Goal: Find specific page/section: Find specific page/section

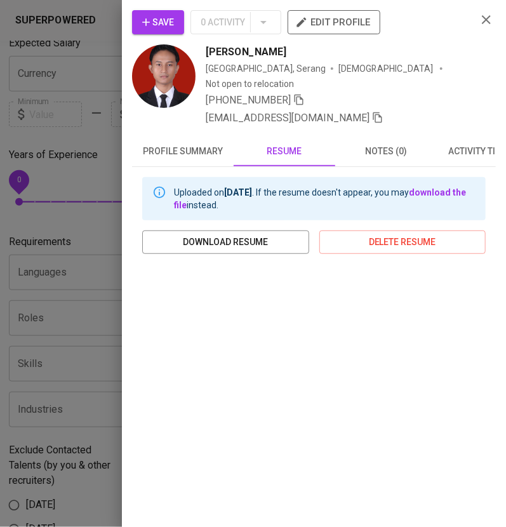
scroll to position [238, 17]
click at [482, 18] on icon "button" at bounding box center [486, 19] width 9 height 9
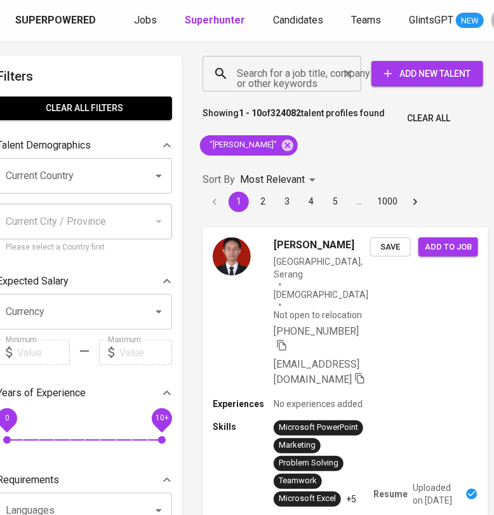
scroll to position [3, 29]
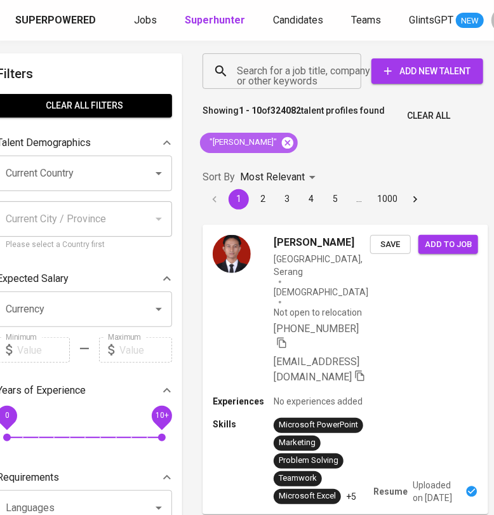
click at [295, 141] on icon at bounding box center [288, 143] width 14 height 14
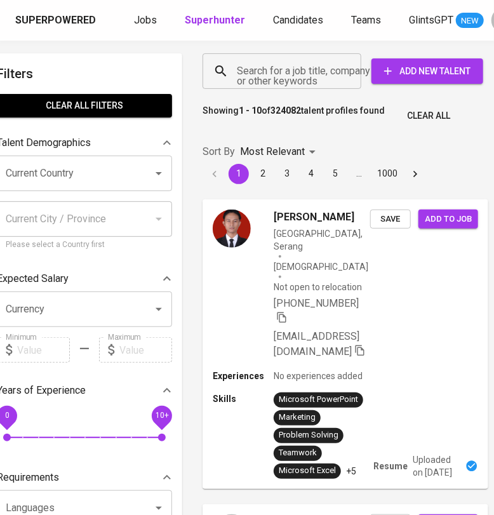
click at [302, 72] on input "Search for a job title, company or other keywords" at bounding box center [285, 71] width 103 height 24
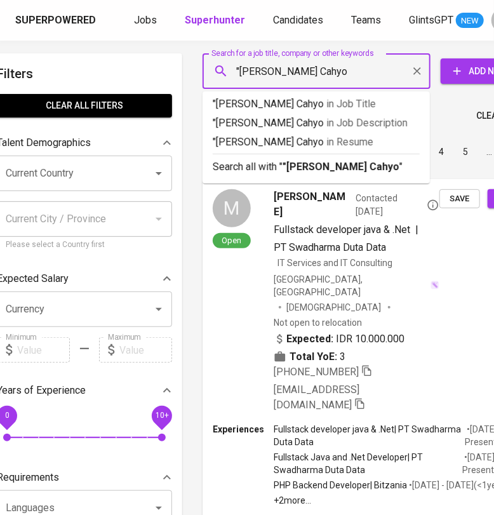
type input ""[PERSON_NAME] Cahyo""
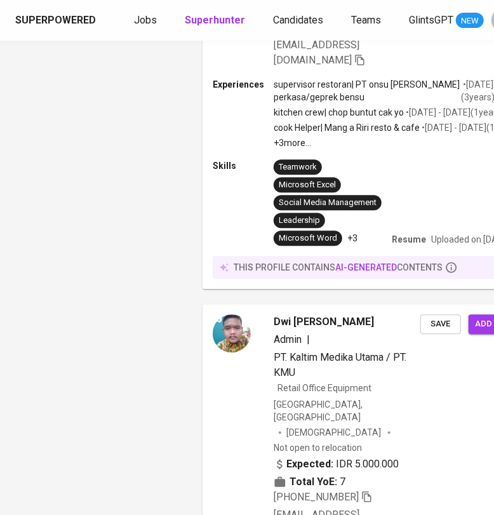
scroll to position [3766, 29]
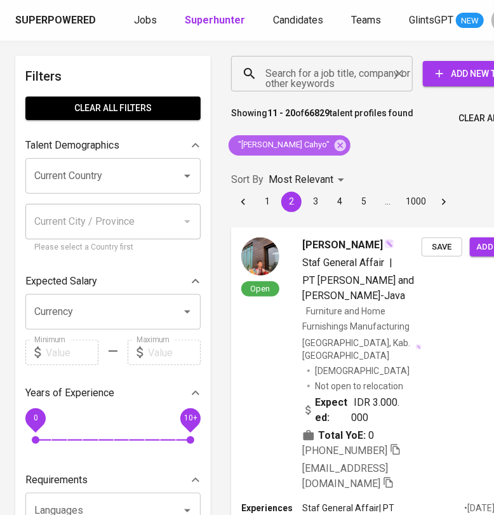
drag, startPoint x: 353, startPoint y: 147, endPoint x: 299, endPoint y: 73, distance: 91.7
click at [347, 147] on icon at bounding box center [341, 145] width 14 height 14
click at [314, 79] on input "Search for a job title, company or other keywords" at bounding box center [325, 74] width 126 height 24
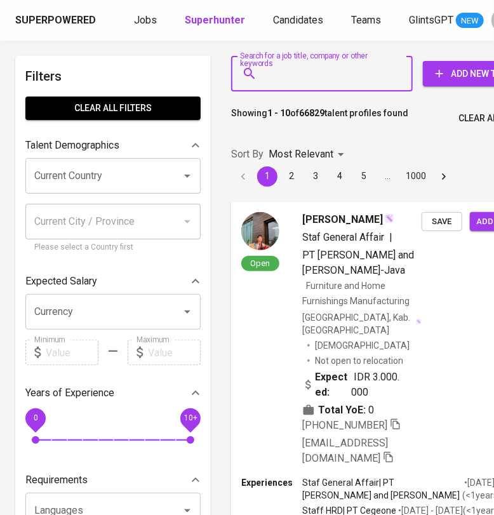
click at [294, 71] on input "Search for a job title, company or other keywords" at bounding box center [325, 74] width 126 height 24
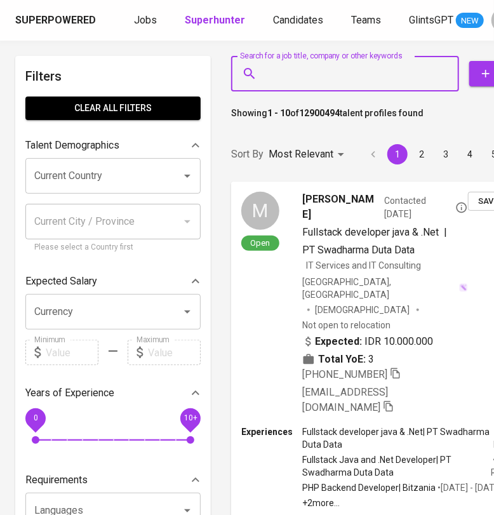
paste input "[EMAIL_ADDRESS][DOMAIN_NAME]"
type input "[EMAIL_ADDRESS][DOMAIN_NAME]"
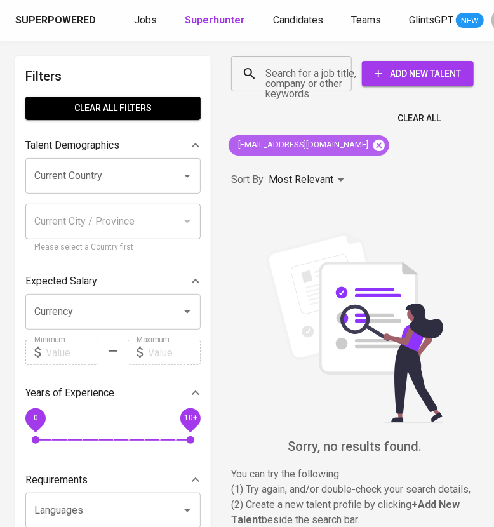
click at [374, 140] on icon at bounding box center [379, 144] width 11 height 11
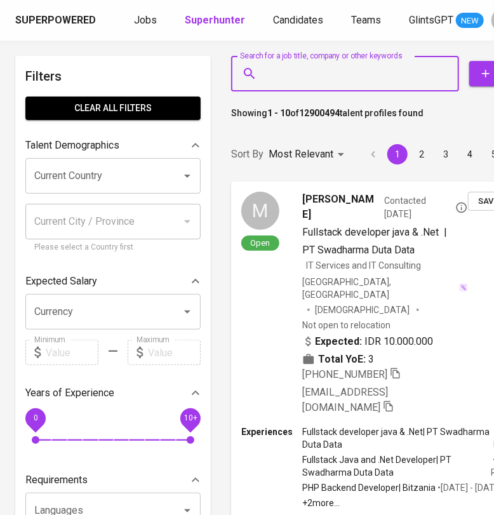
click at [307, 68] on input "Search for a job title, company or other keywords" at bounding box center [348, 74] width 172 height 24
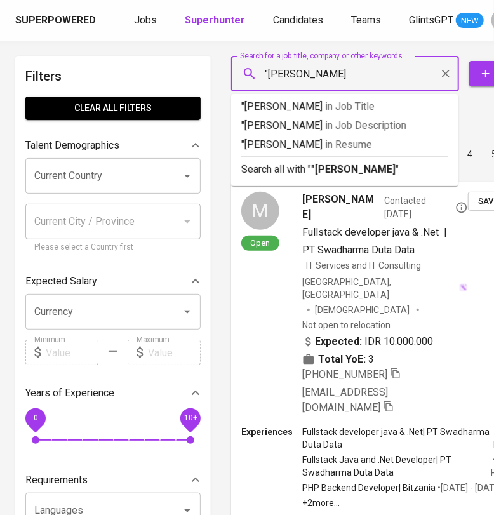
type input ""[PERSON_NAME] Cahyo""
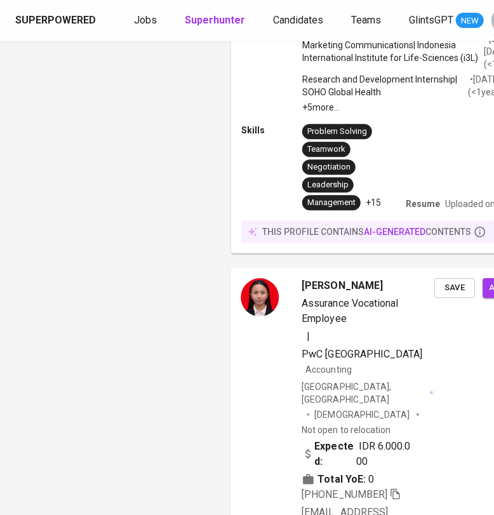
scroll to position [3891, 0]
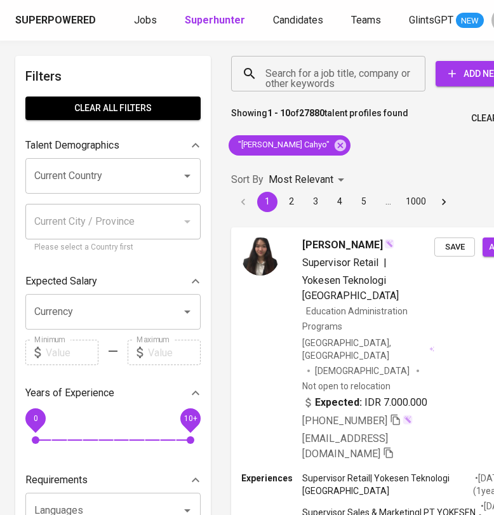
scroll to position [3891, 0]
